Goal: Information Seeking & Learning: Learn about a topic

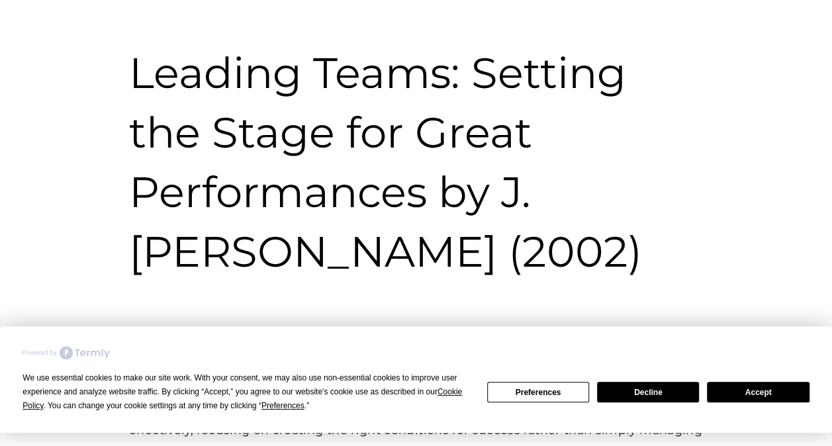
scroll to position [134, 0]
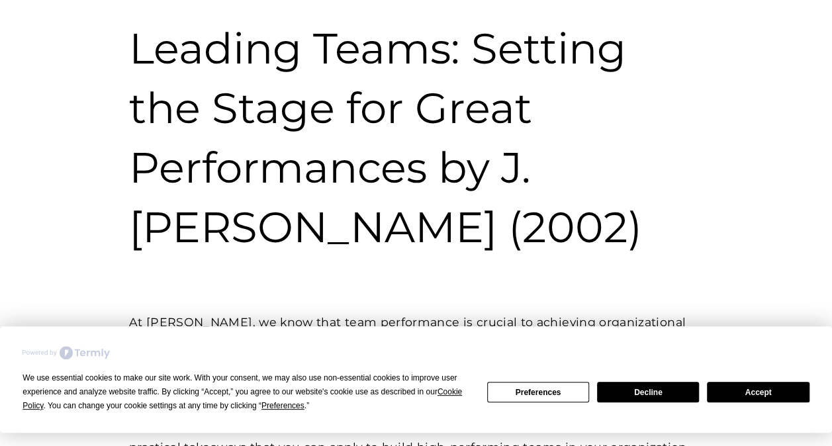
click at [750, 393] on button "Accept" at bounding box center [758, 392] width 102 height 21
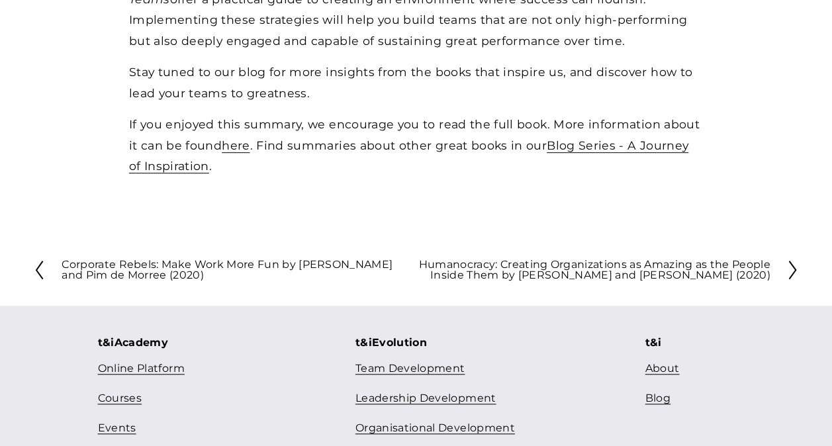
scroll to position [2873, 0]
click at [116, 389] on link "Courses" at bounding box center [120, 398] width 44 height 19
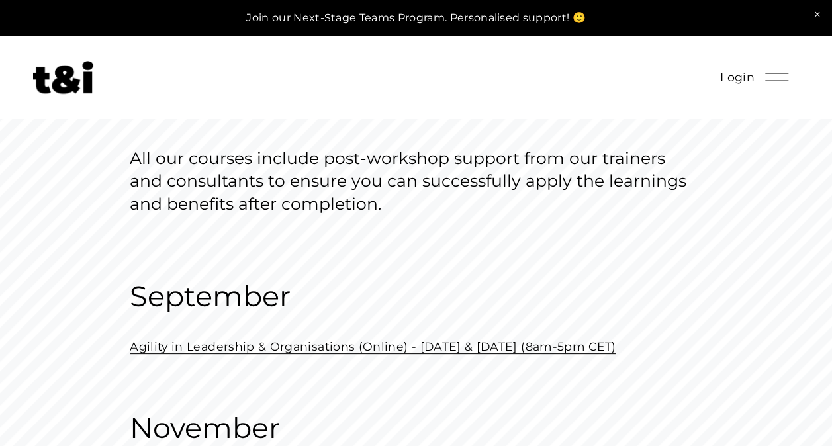
click at [772, 77] on div at bounding box center [777, 77] width 23 height 23
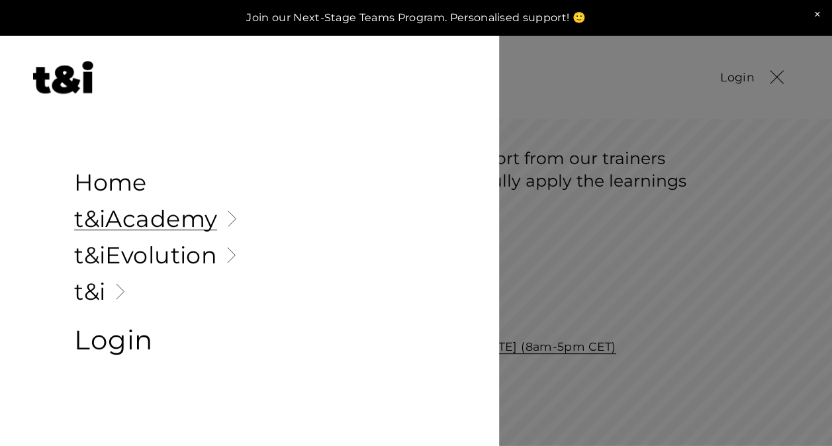
click at [772, 77] on div at bounding box center [777, 77] width 23 height 23
